Goal: Complete application form

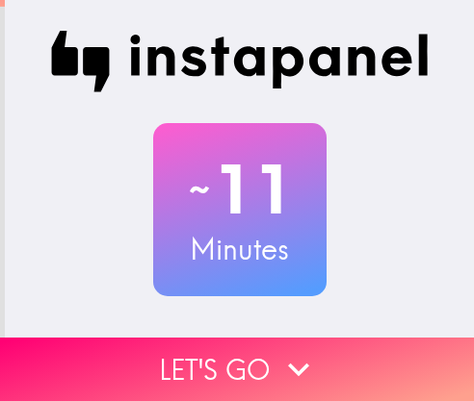
scroll to position [458, 0]
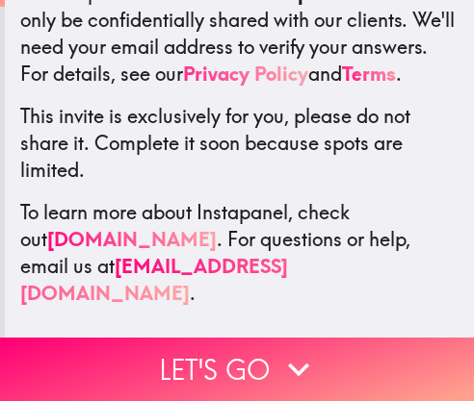
click at [308, 62] on link "Privacy Policy" at bounding box center [245, 74] width 125 height 24
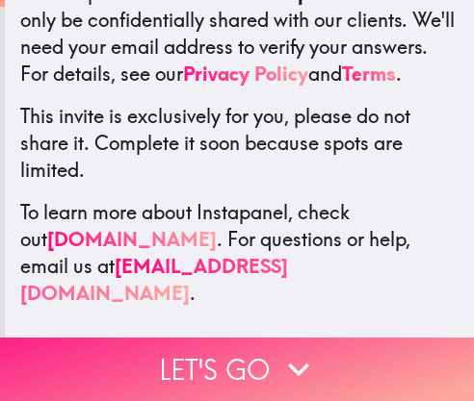
click at [277, 348] on icon "button" at bounding box center [298, 369] width 42 height 42
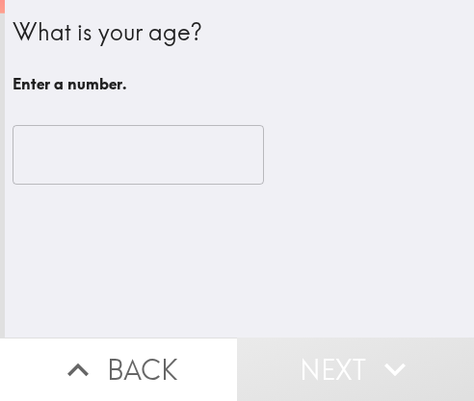
click at [161, 174] on input "number" at bounding box center [138, 155] width 251 height 60
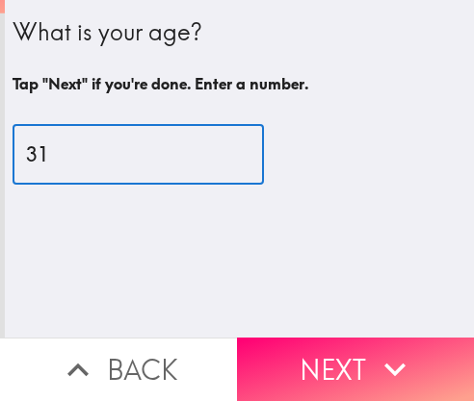
type input "31"
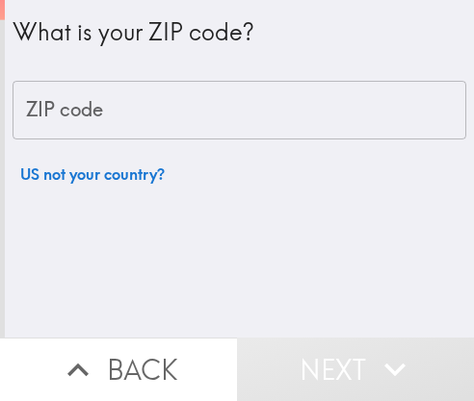
click at [167, 131] on input "ZIP code" at bounding box center [239, 111] width 453 height 60
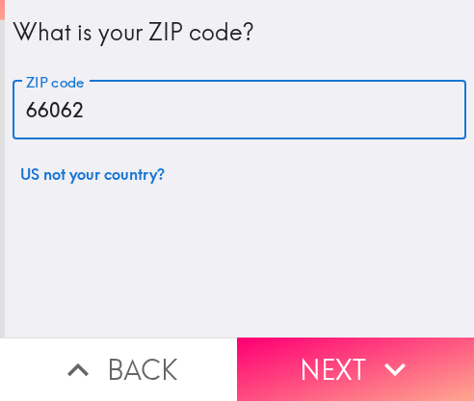
type input "66062"
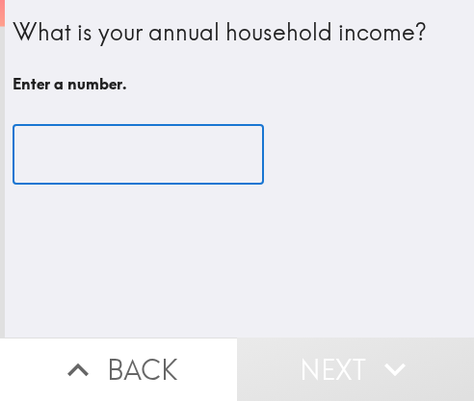
click at [167, 131] on input "number" at bounding box center [138, 155] width 251 height 60
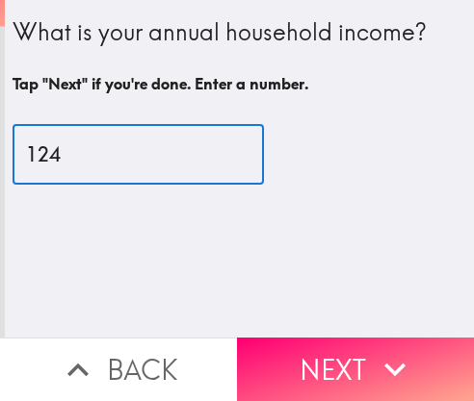
type input "124"
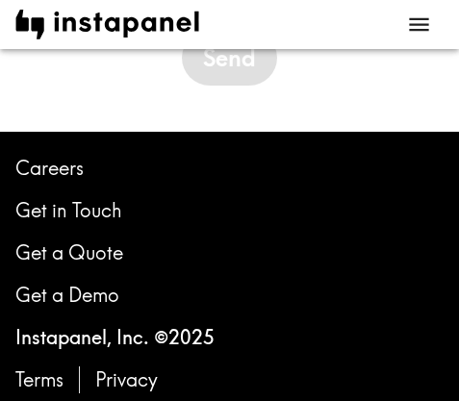
drag, startPoint x: 220, startPoint y: 127, endPoint x: 189, endPoint y: 463, distance: 337.4
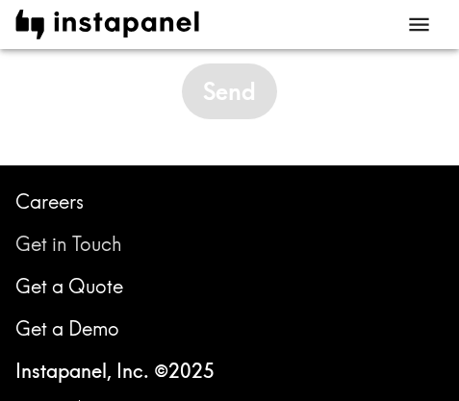
scroll to position [10699, 0]
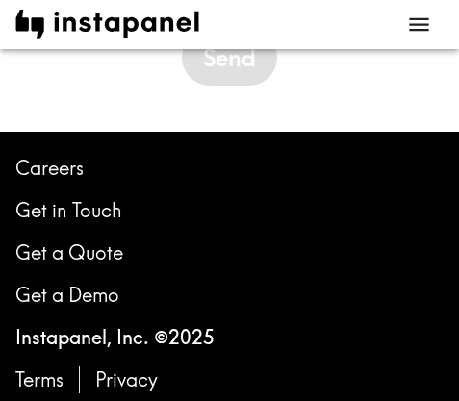
drag, startPoint x: 250, startPoint y: 318, endPoint x: 124, endPoint y: 317, distance: 126.1
click at [90, 332] on p "Instapanel, Inc. © 2025" at bounding box center [114, 337] width 199 height 27
click at [53, 173] on link "Careers" at bounding box center [49, 168] width 68 height 27
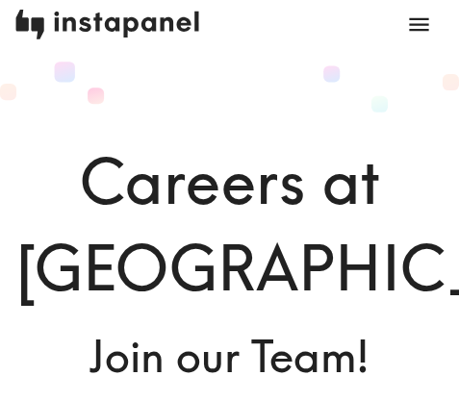
click at [154, 13] on img at bounding box center [107, 25] width 184 height 30
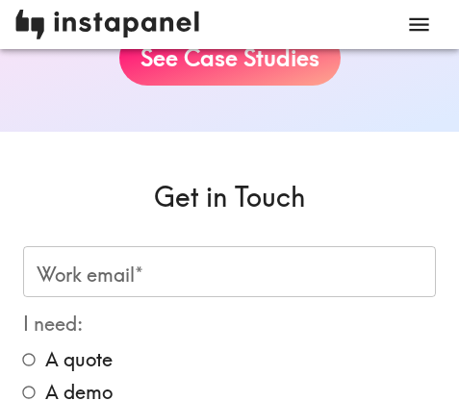
scroll to position [4235, 0]
